Goal: Find contact information: Find contact information

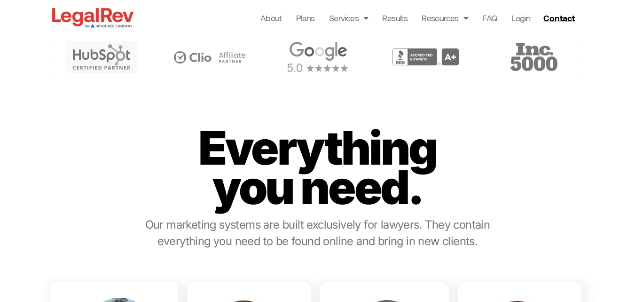
scroll to position [329, 0]
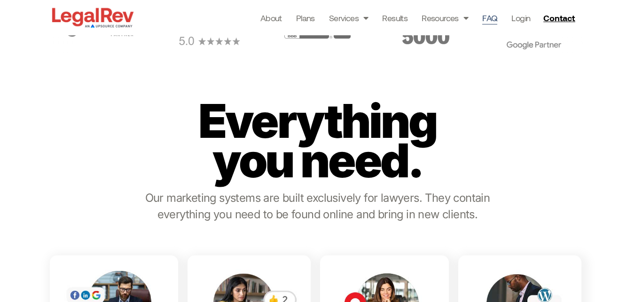
click at [490, 19] on link "FAQ" at bounding box center [489, 17] width 15 height 13
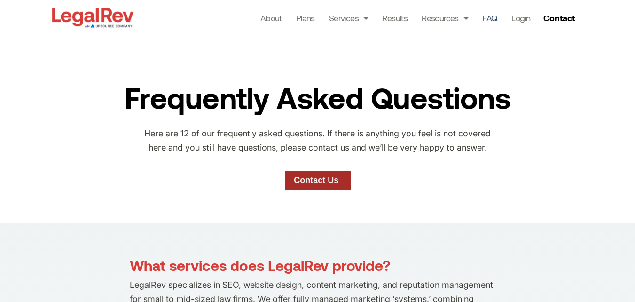
click at [298, 182] on span "Contact Us" at bounding box center [316, 180] width 45 height 8
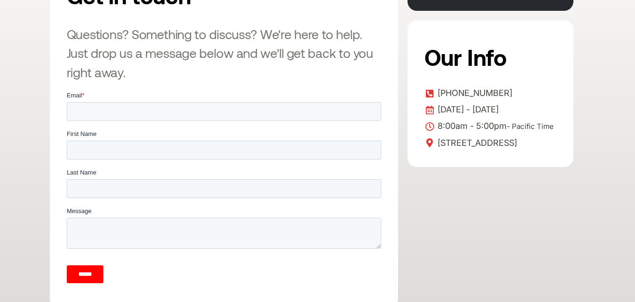
scroll to position [282, 0]
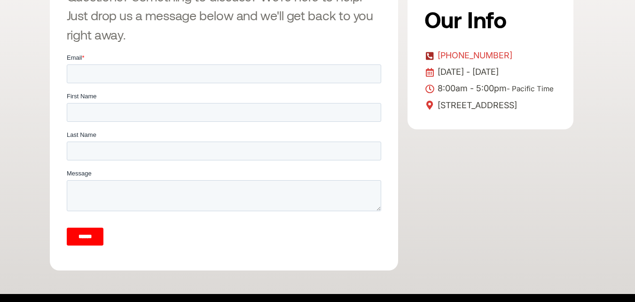
click at [502, 55] on span "[PHONE_NUMBER]" at bounding box center [473, 55] width 77 height 14
